Goal: Task Accomplishment & Management: Manage account settings

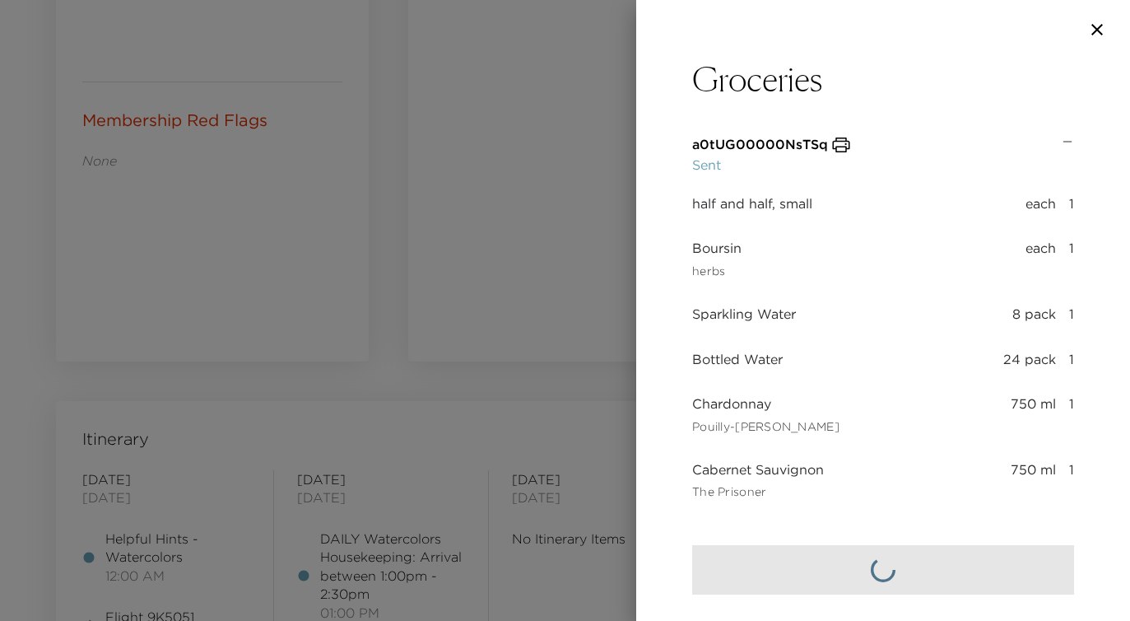
click at [615, 91] on div at bounding box center [565, 310] width 1130 height 621
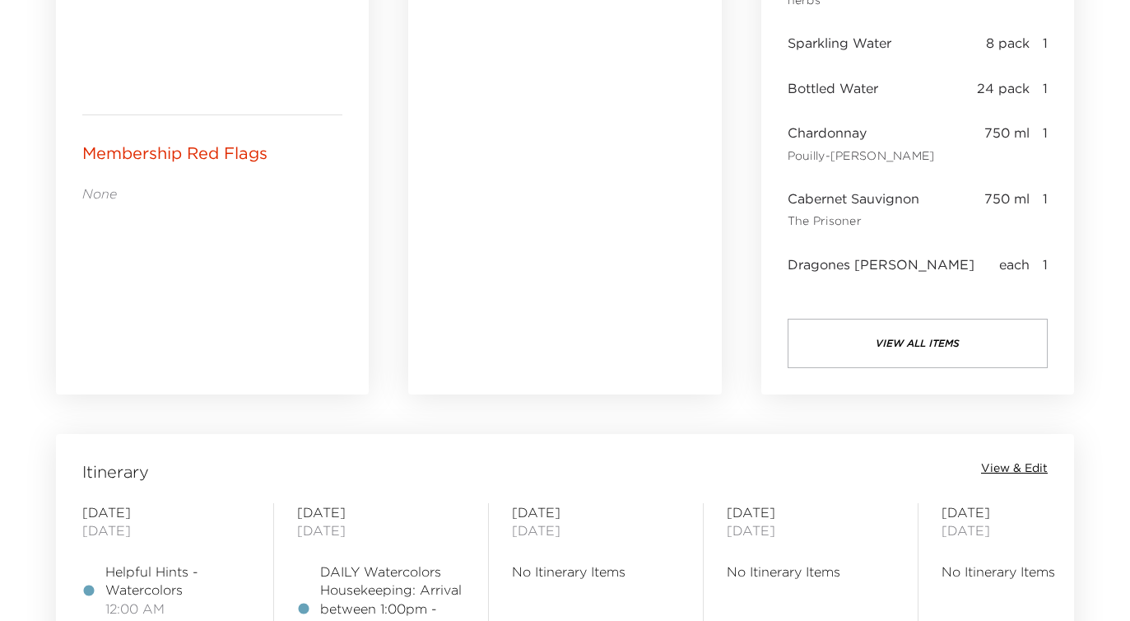
scroll to position [963, 0]
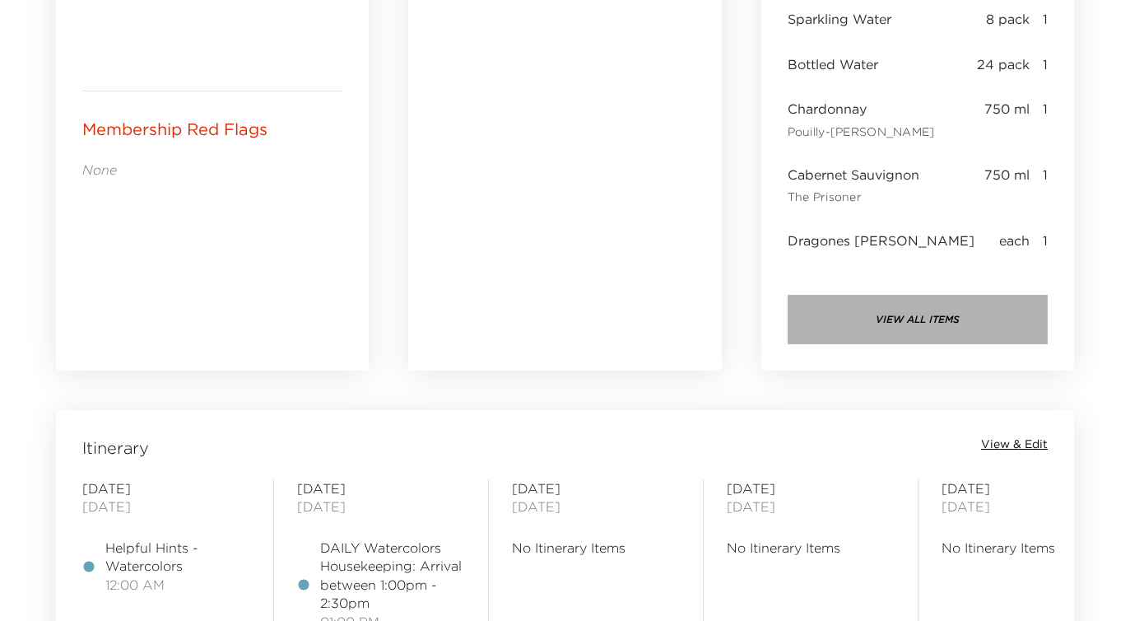
click at [902, 323] on button "view all items" at bounding box center [918, 319] width 260 height 49
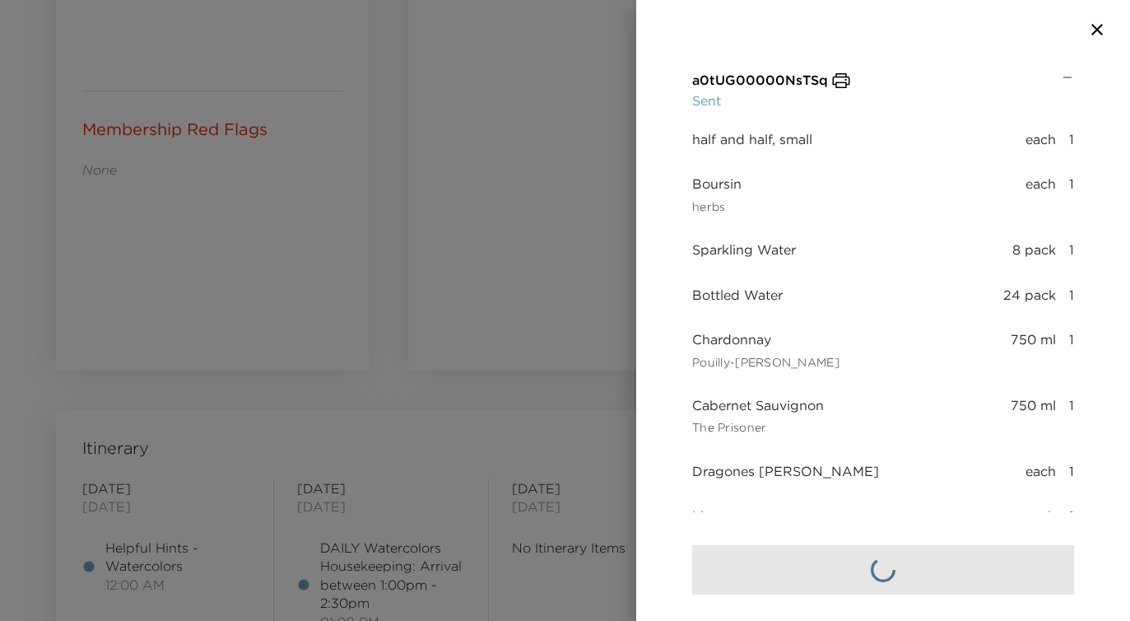
scroll to position [0, 0]
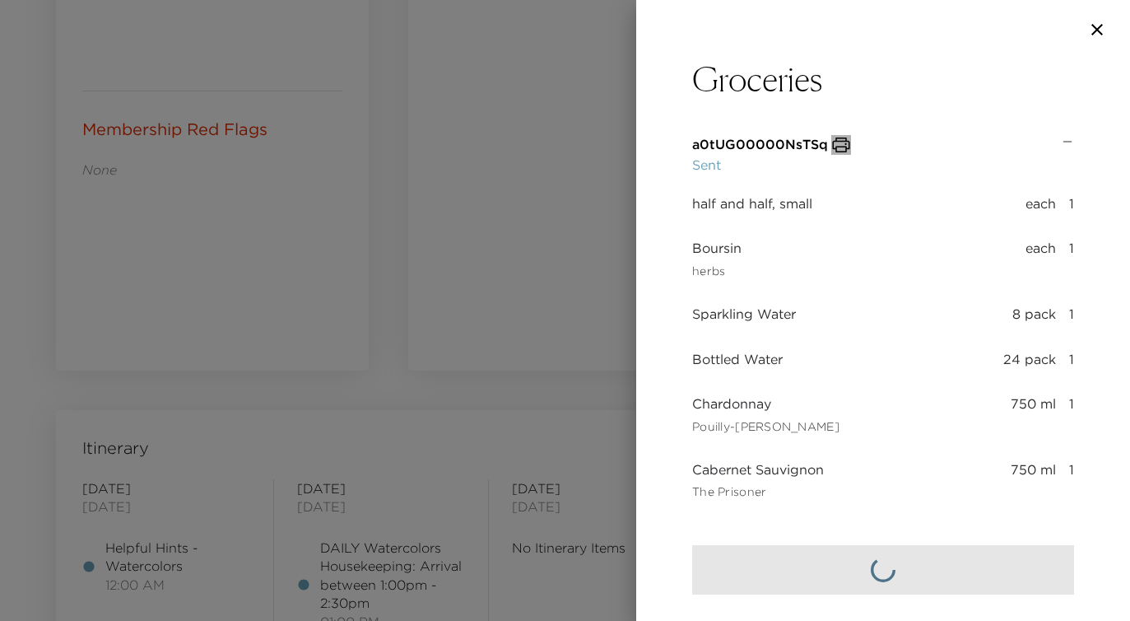
click at [834, 143] on icon "button" at bounding box center [841, 145] width 20 height 20
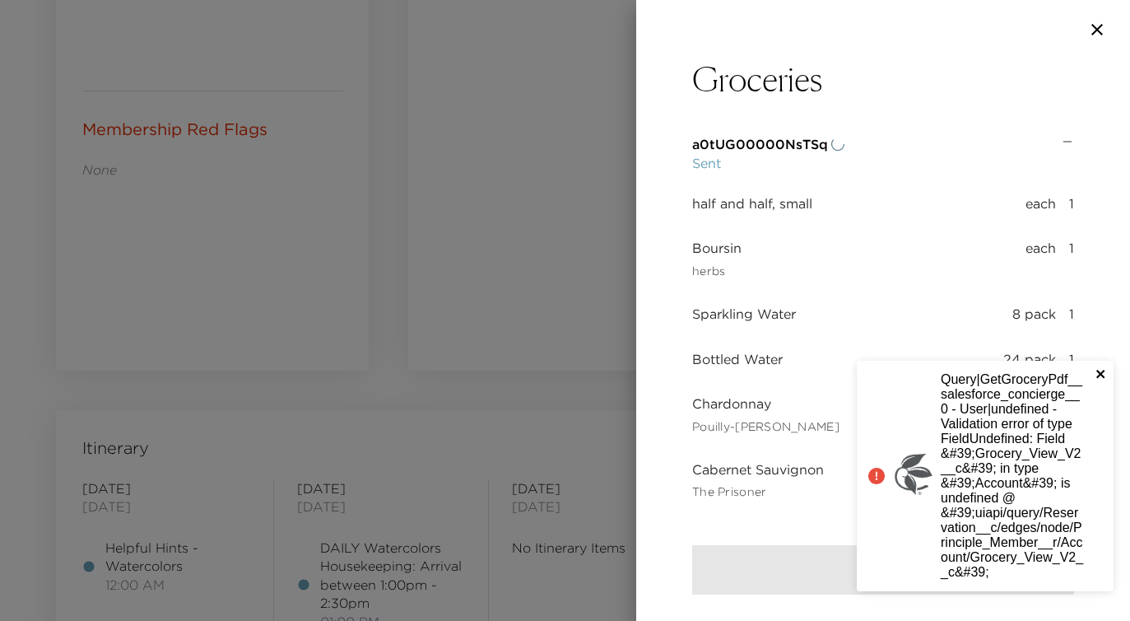
click at [1098, 368] on icon "close" at bounding box center [1102, 373] width 12 height 13
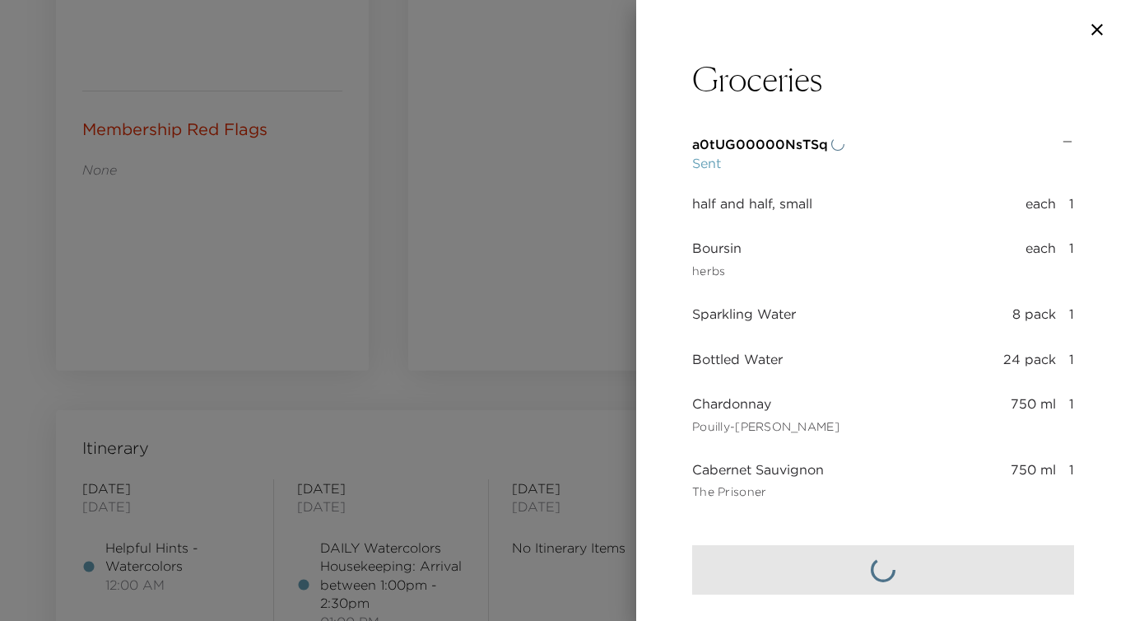
click at [634, 202] on div at bounding box center [565, 310] width 1130 height 621
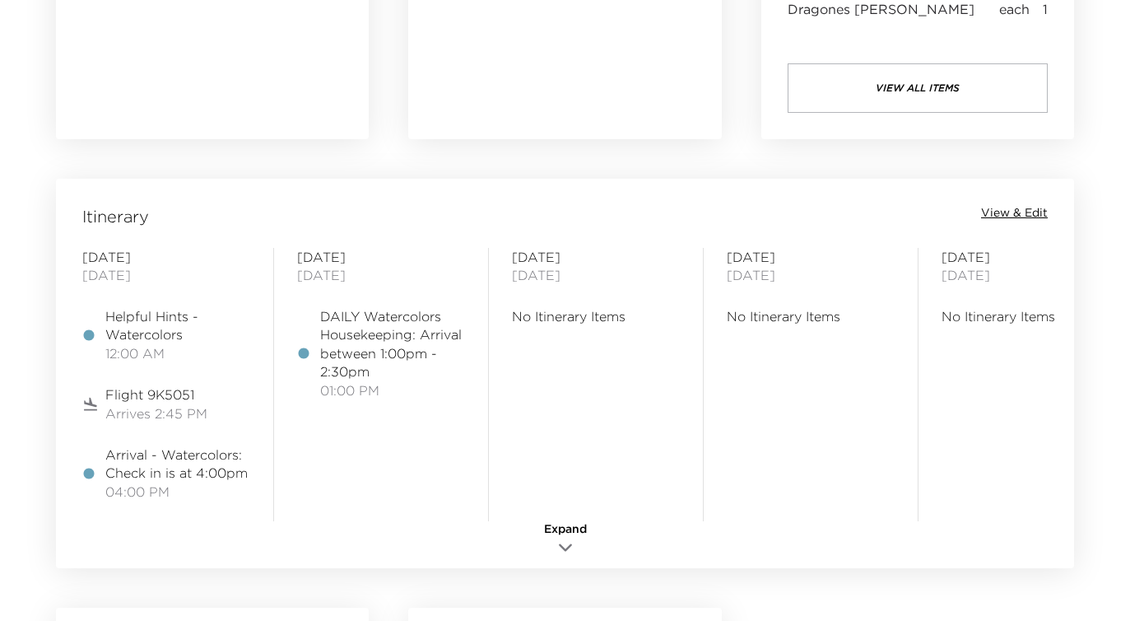
scroll to position [1200, 0]
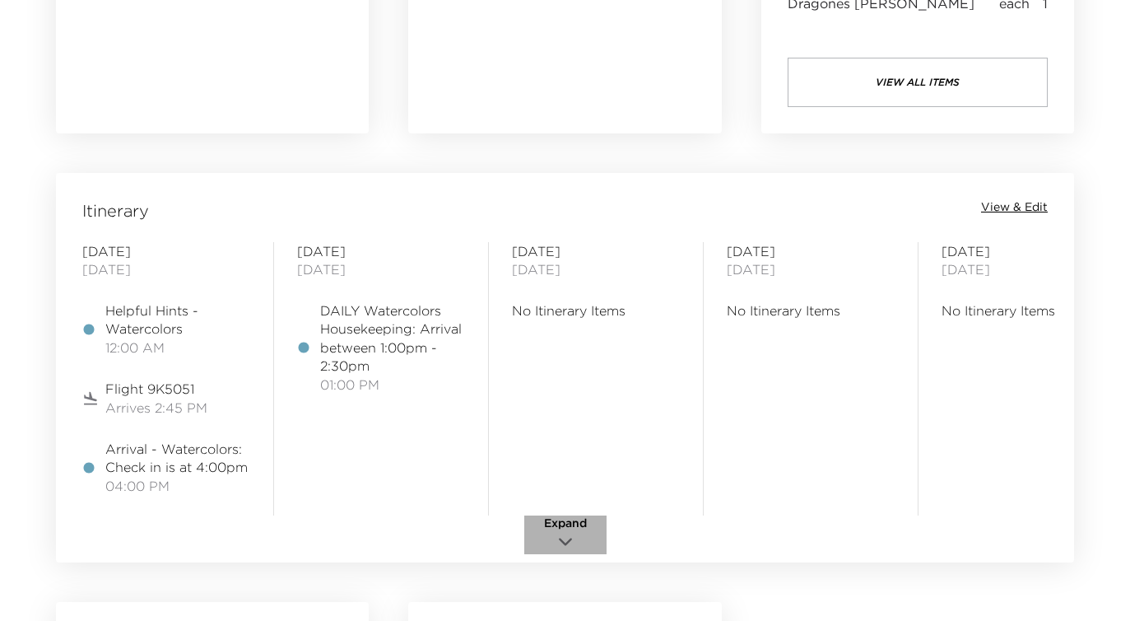
click at [565, 520] on span "Expand" at bounding box center [565, 523] width 43 height 16
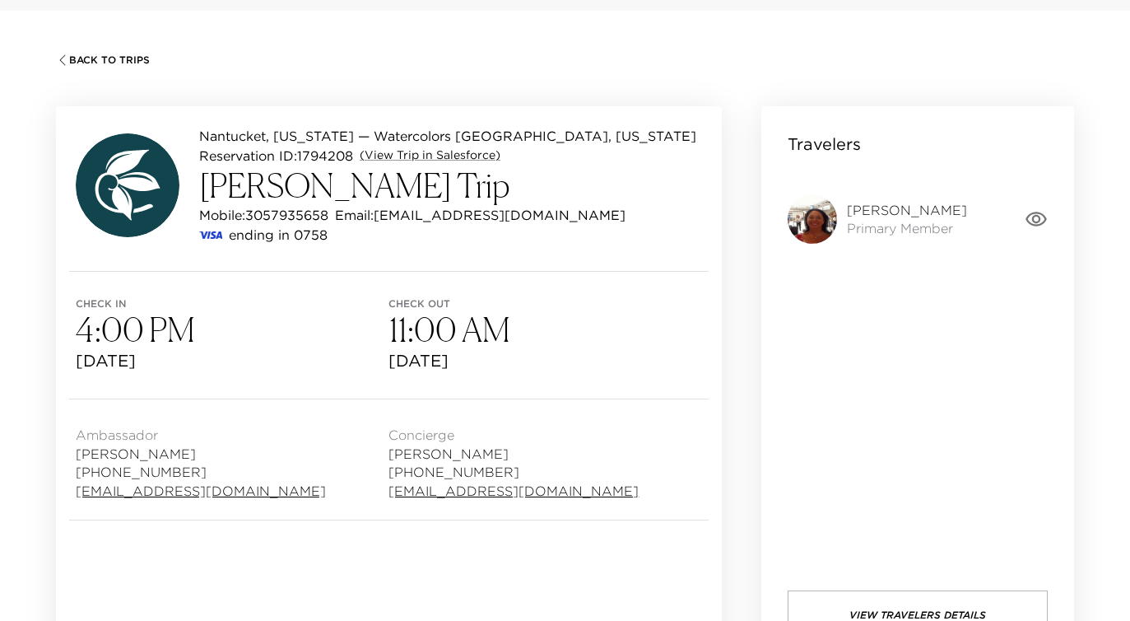
scroll to position [0, 0]
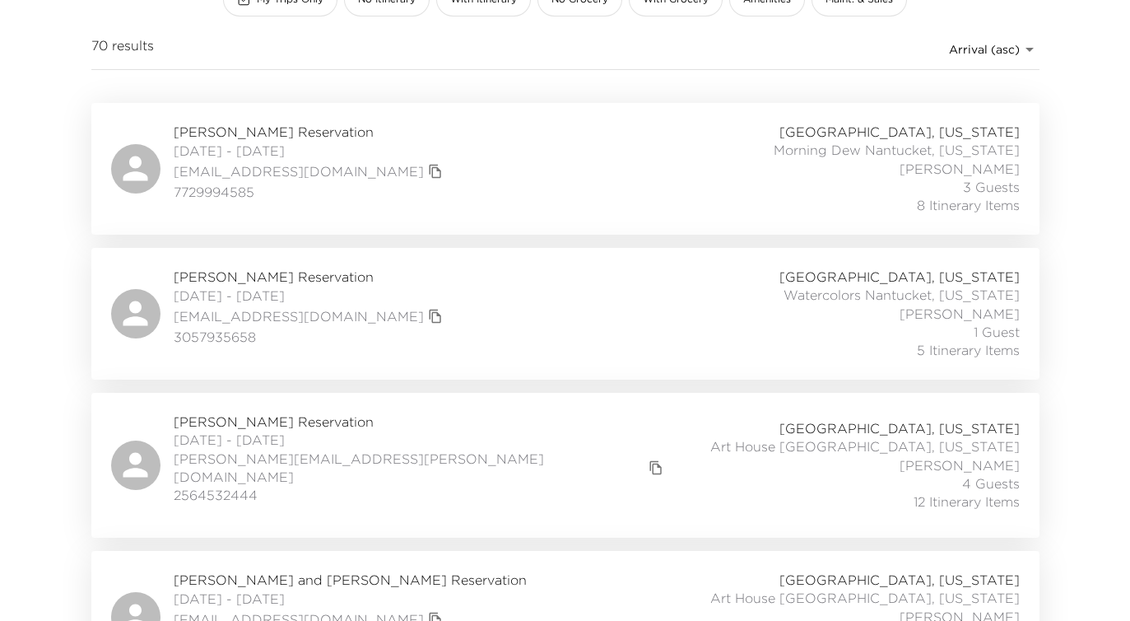
scroll to position [248, 0]
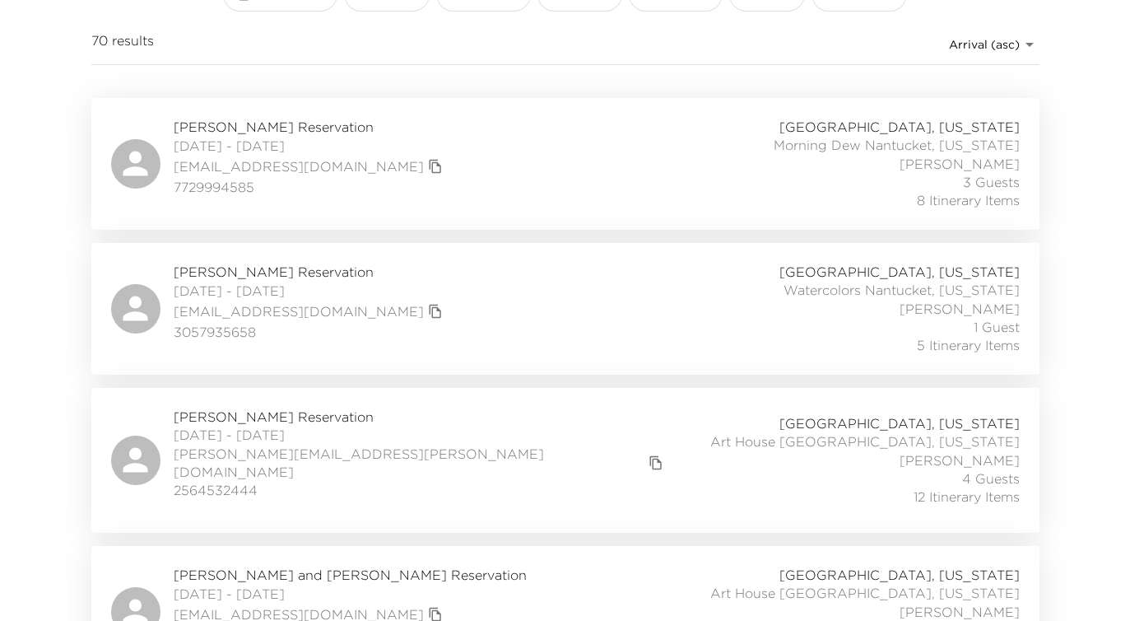
click at [416, 179] on div "[PERSON_NAME] Reservation [DATE] - [DATE] [EMAIL_ADDRESS][DOMAIN_NAME] 77299945…" at bounding box center [565, 164] width 909 height 92
click at [455, 289] on div "[PERSON_NAME] Reservation [DATE] - [DATE] [EMAIL_ADDRESS][DOMAIN_NAME] 30579356…" at bounding box center [565, 309] width 909 height 92
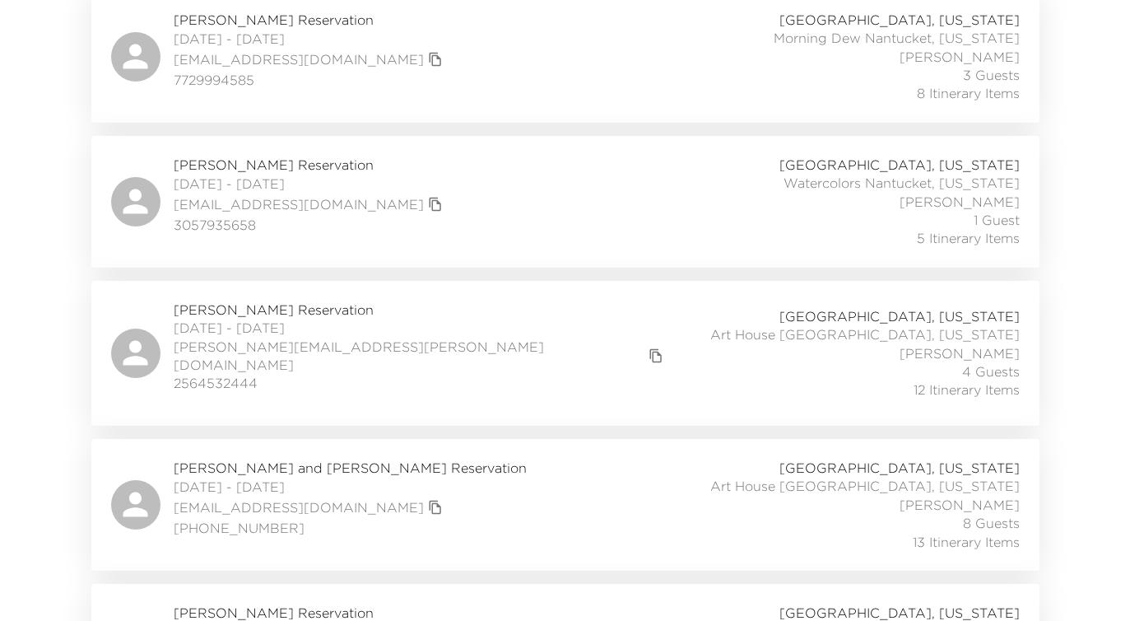
scroll to position [366, 0]
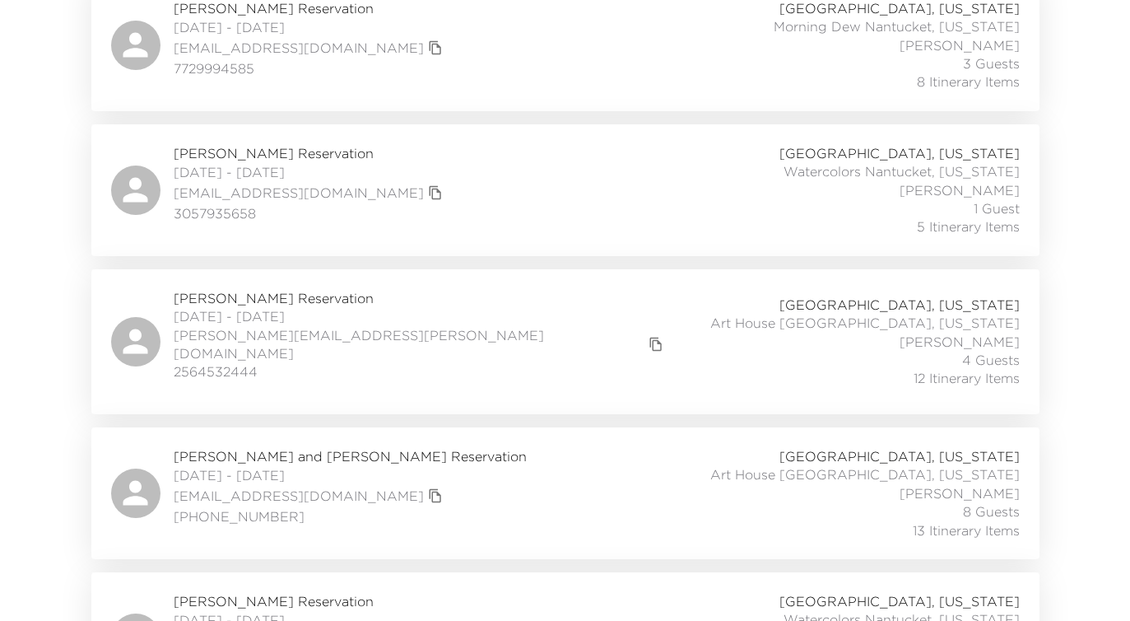
click at [202, 319] on span "[DATE] - [DATE]" at bounding box center [421, 316] width 495 height 18
